Goal: Task Accomplishment & Management: Register for event/course

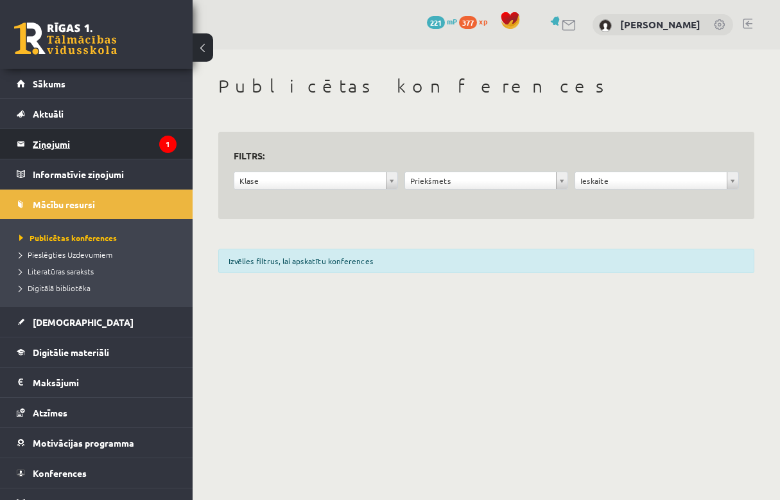
click at [64, 139] on legend "Ziņojumi 1" at bounding box center [105, 144] width 144 height 30
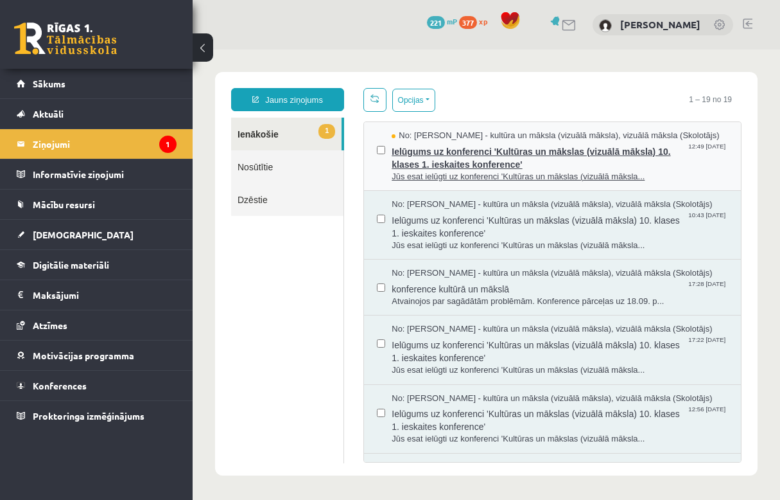
click at [486, 156] on span "Ielūgums uz konferenci 'Kultūras un mākslas (vizuālā māksla) 10. klases 1. iesk…" at bounding box center [560, 156] width 337 height 29
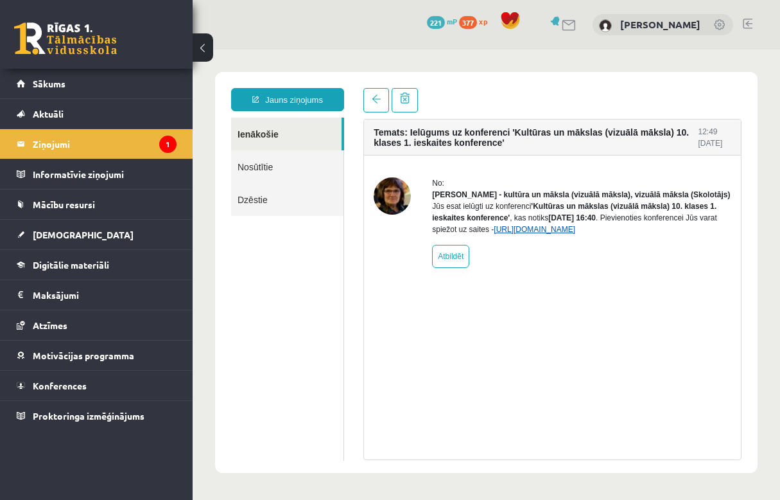
click at [574, 234] on link "https://eskola.r1tv.lv/conferences/5079/join" at bounding box center [535, 229] width 82 height 9
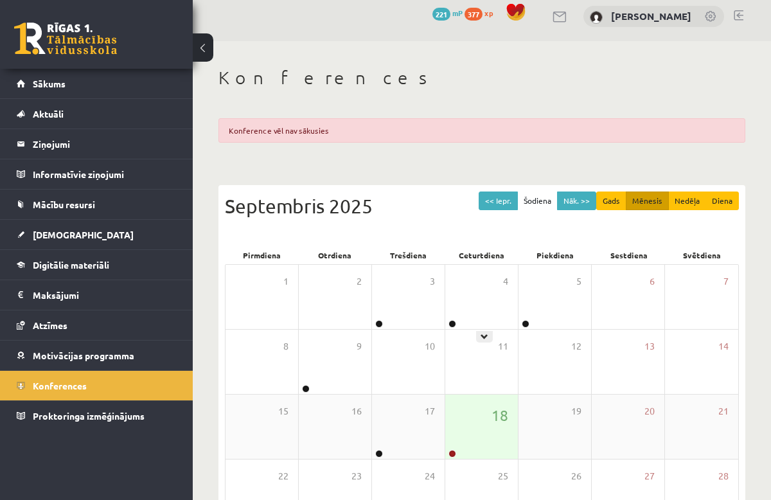
scroll to position [164, 0]
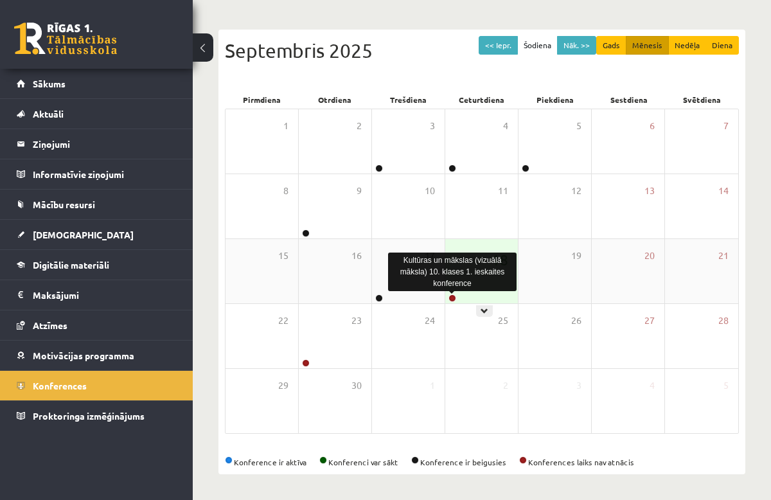
click at [452, 298] on link at bounding box center [452, 298] width 8 height 8
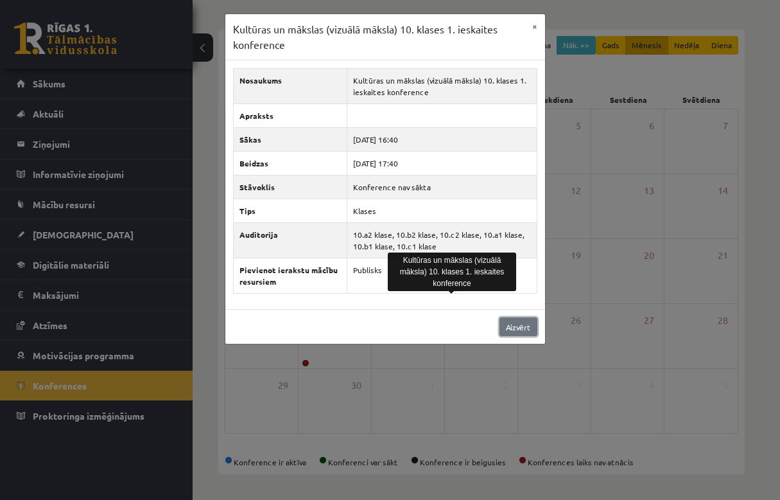
click at [532, 327] on link "Aizvērt" at bounding box center [519, 326] width 38 height 19
